Goal: Information Seeking & Learning: Learn about a topic

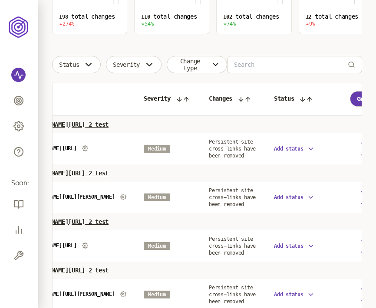
scroll to position [0, 108]
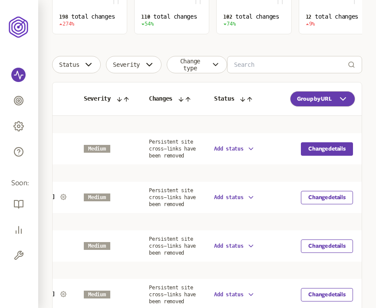
click at [328, 152] on button "Change details" at bounding box center [327, 148] width 52 height 13
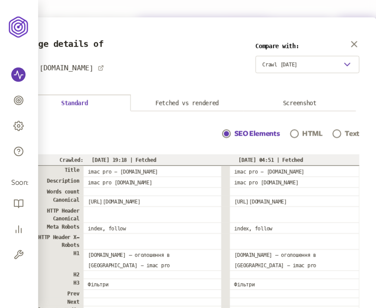
scroll to position [0, 20]
click at [353, 43] on icon "button" at bounding box center [354, 44] width 5 height 5
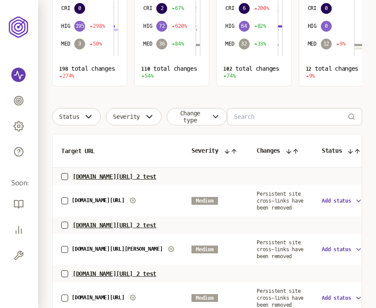
scroll to position [0, 108]
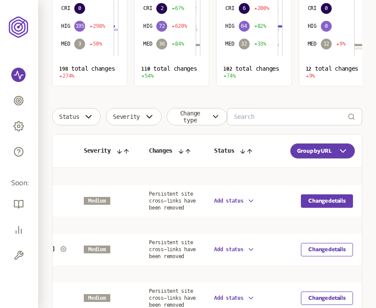
click at [326, 205] on button "Change details" at bounding box center [327, 201] width 52 height 13
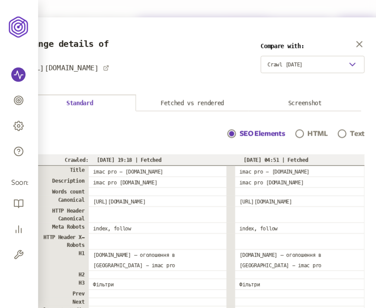
scroll to position [0, 20]
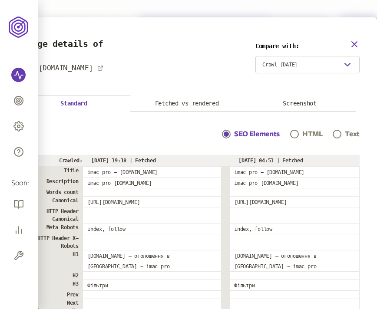
click at [354, 43] on icon "button" at bounding box center [354, 44] width 5 height 5
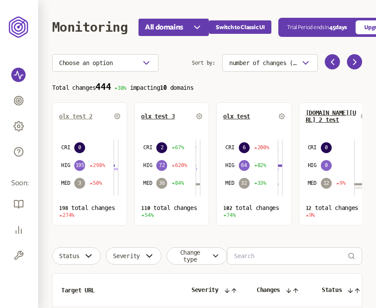
click at [67, 118] on span "olx test 2" at bounding box center [75, 116] width 33 height 7
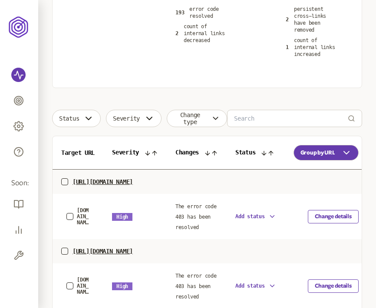
scroll to position [217, 0]
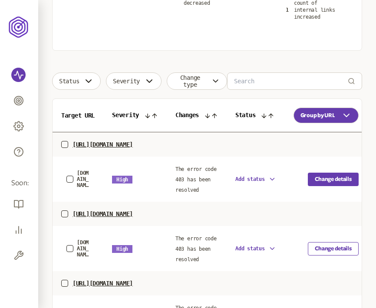
click at [339, 180] on button "Change details" at bounding box center [333, 179] width 51 height 13
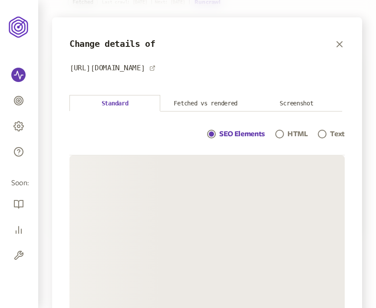
scroll to position [68, 0]
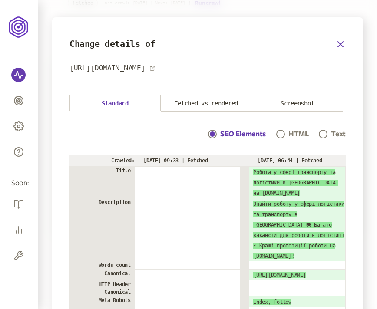
click at [338, 44] on icon "button" at bounding box center [340, 44] width 10 height 10
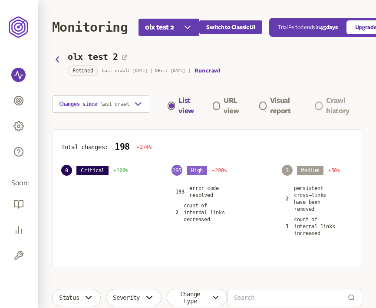
click at [337, 101] on div "Crawl history" at bounding box center [344, 106] width 36 height 21
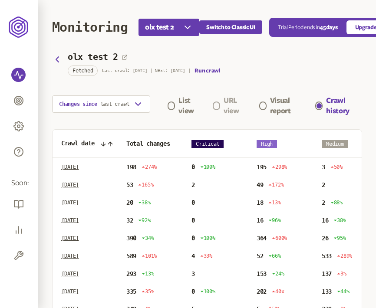
click at [232, 103] on div "URL view" at bounding box center [236, 106] width 25 height 21
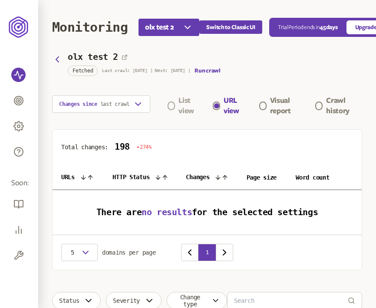
click at [181, 104] on div "List view" at bounding box center [190, 106] width 23 height 21
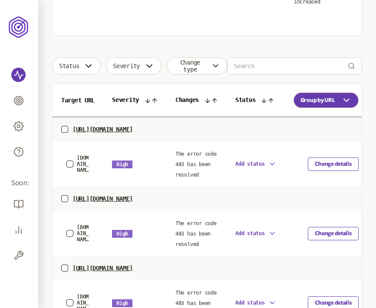
scroll to position [234, 0]
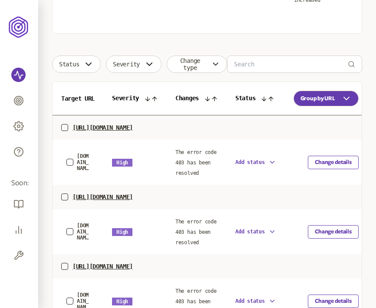
click at [133, 127] on p "https://www.olx.ua/rabota/transport-logistika/" at bounding box center [103, 127] width 60 height 7
click at [325, 159] on button "Change details" at bounding box center [333, 162] width 51 height 13
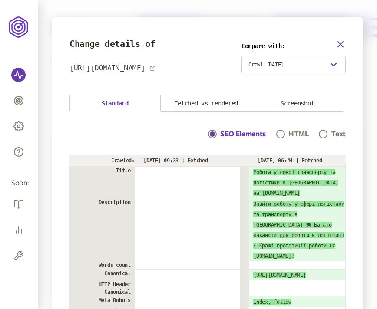
click at [338, 40] on icon "button" at bounding box center [340, 44] width 10 height 10
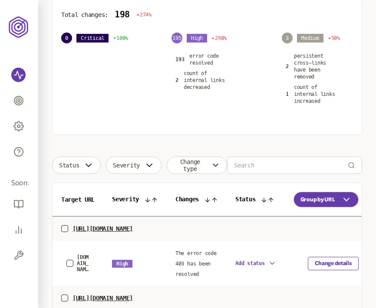
scroll to position [134, 0]
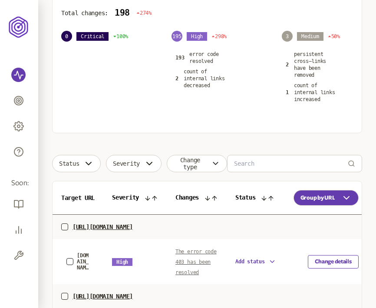
click at [202, 263] on span "The error code 403 has been resolved" at bounding box center [196, 262] width 41 height 27
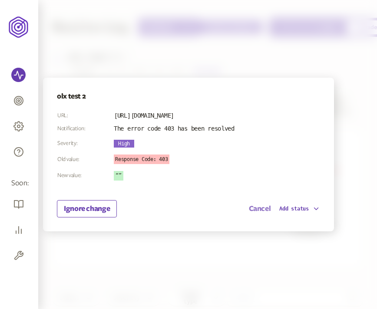
click at [257, 209] on button "Cancel" at bounding box center [260, 209] width 22 height 10
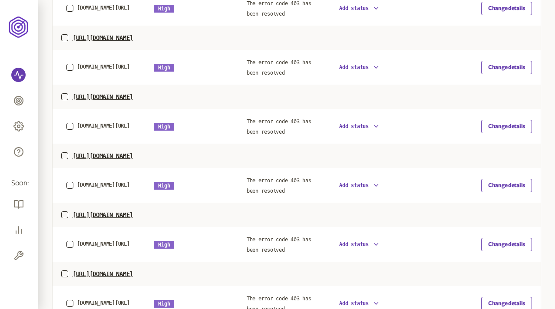
scroll to position [411, 0]
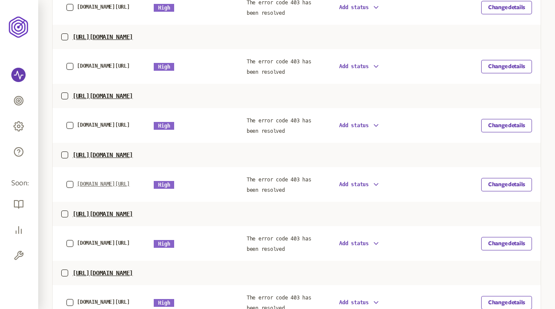
click at [99, 181] on span "olx.ua/nedvizhimost/komnaty" at bounding box center [103, 184] width 53 height 6
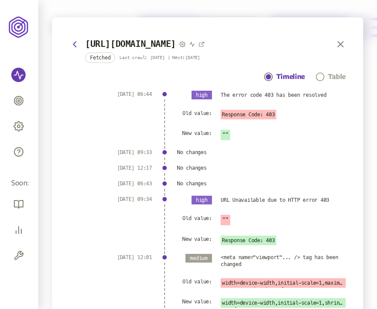
click at [328, 74] on div "Table" at bounding box center [337, 77] width 18 height 10
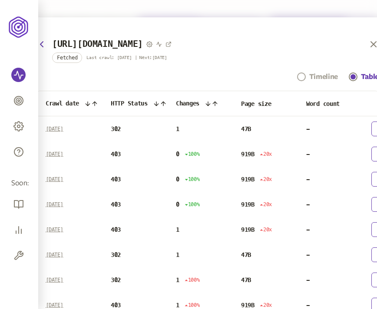
click at [318, 75] on div "Timeline" at bounding box center [323, 77] width 29 height 10
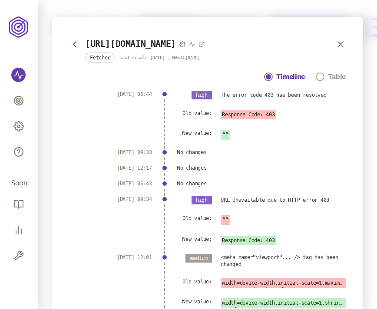
click at [328, 73] on div "Table" at bounding box center [337, 77] width 18 height 10
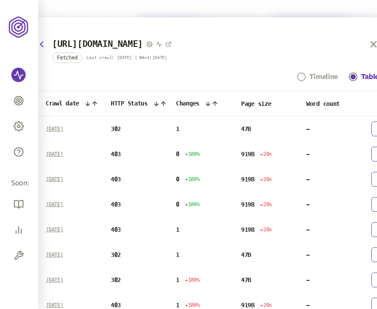
click at [317, 74] on div "Timeline" at bounding box center [323, 77] width 29 height 10
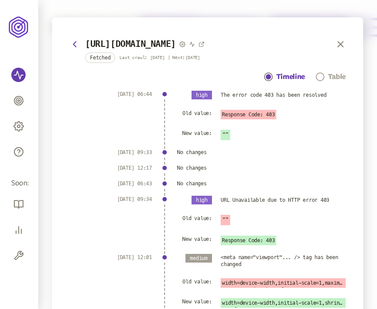
click at [328, 77] on div "Table" at bounding box center [337, 77] width 18 height 10
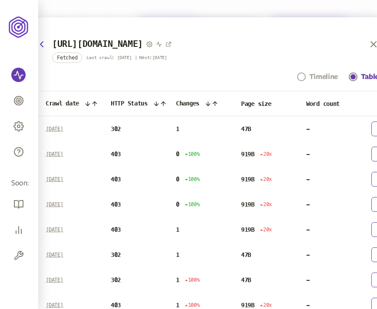
click at [313, 77] on div "Timeline" at bounding box center [323, 77] width 29 height 10
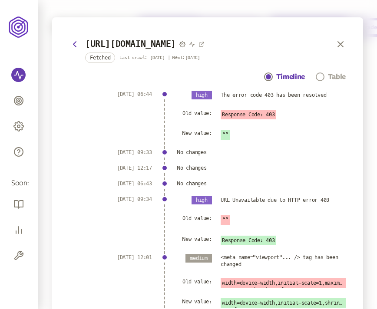
click at [334, 75] on div "Table" at bounding box center [337, 77] width 18 height 10
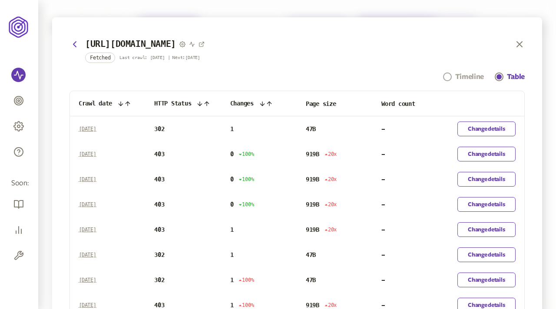
click at [377, 74] on div "Timeline" at bounding box center [469, 77] width 29 height 10
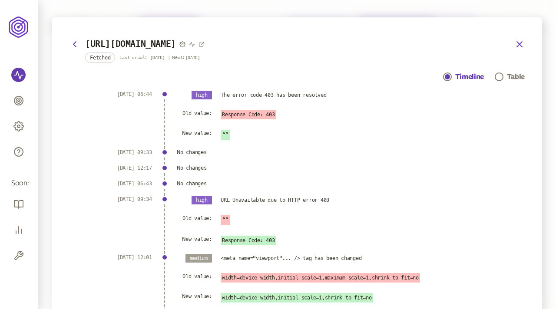
click at [377, 43] on icon "button" at bounding box center [519, 44] width 5 height 5
